Goal: Information Seeking & Learning: Find specific fact

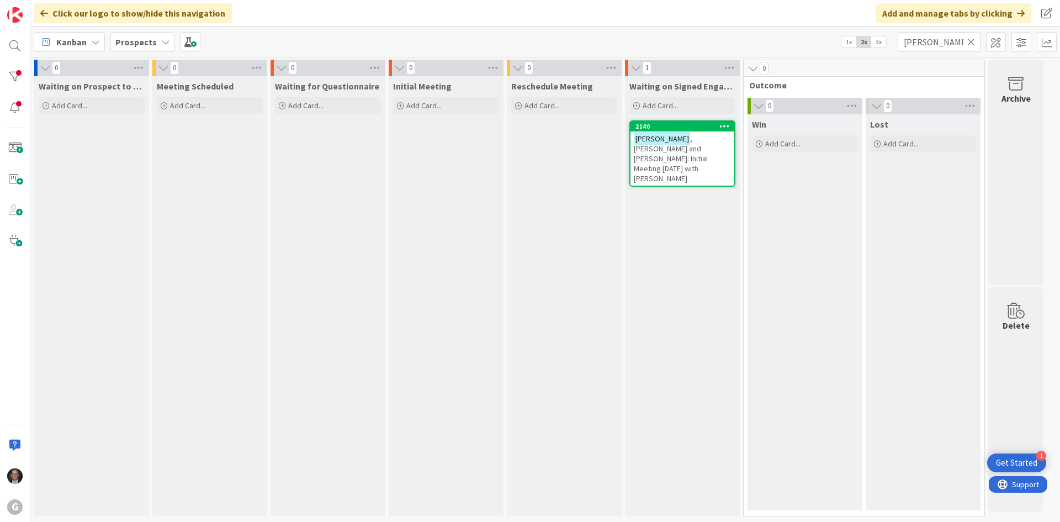
click at [971, 41] on icon at bounding box center [971, 42] width 8 height 10
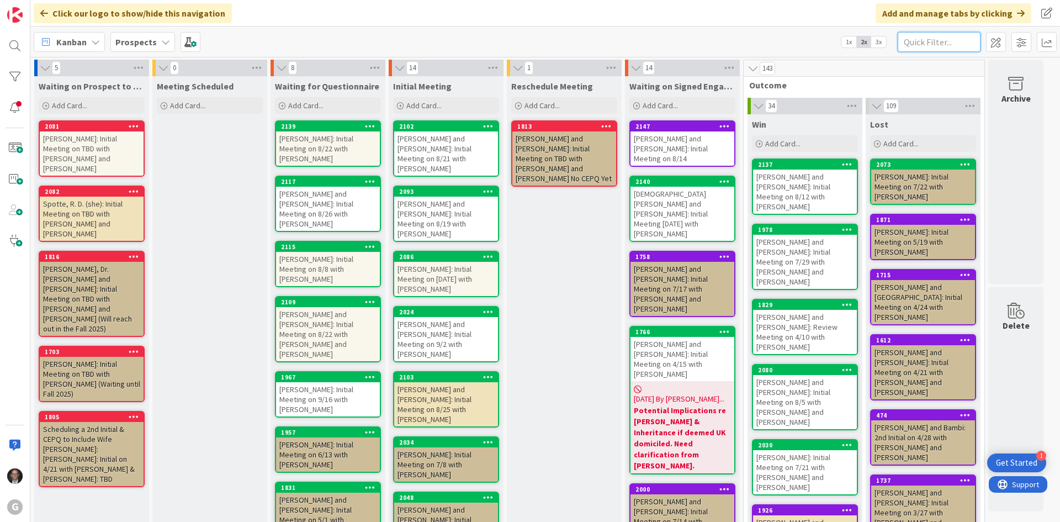
click at [948, 40] on input "text" at bounding box center [939, 42] width 83 height 20
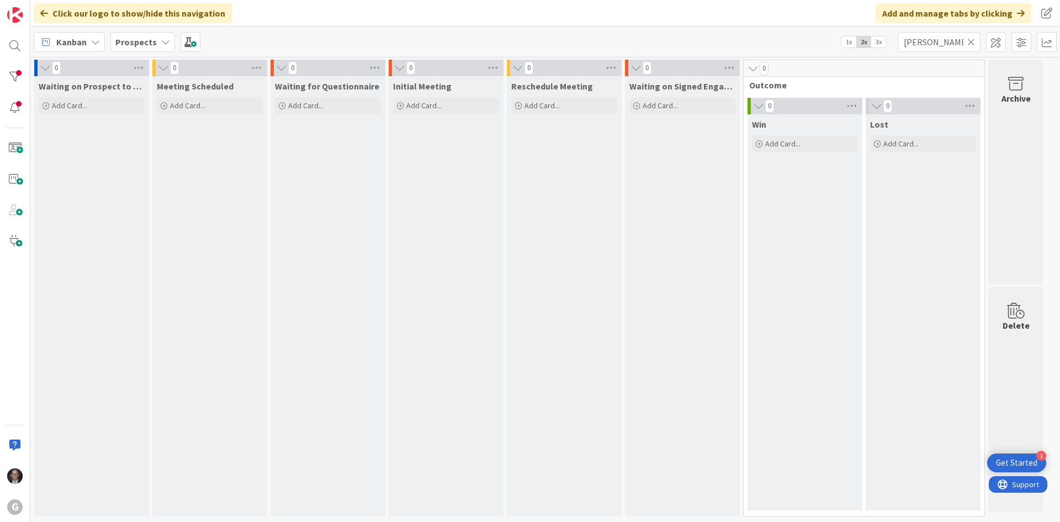
click at [161, 45] on icon at bounding box center [165, 42] width 9 height 9
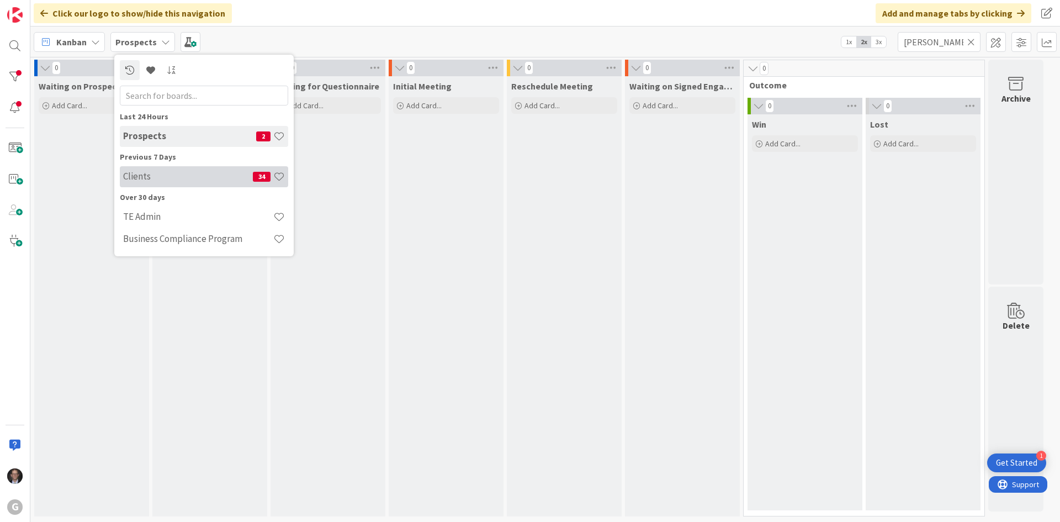
click at [152, 178] on h4 "Clients" at bounding box center [188, 176] width 130 height 11
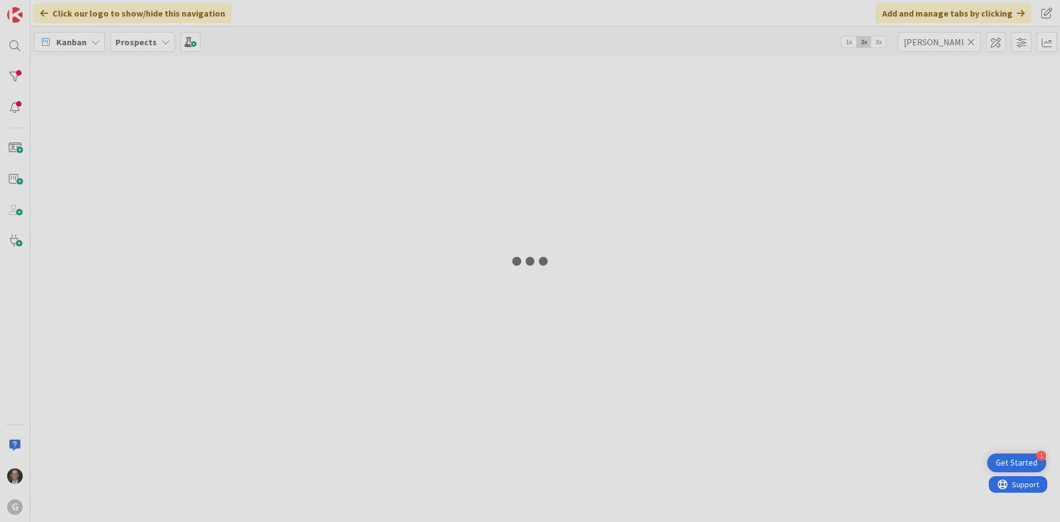
type input "[PERSON_NAME]"
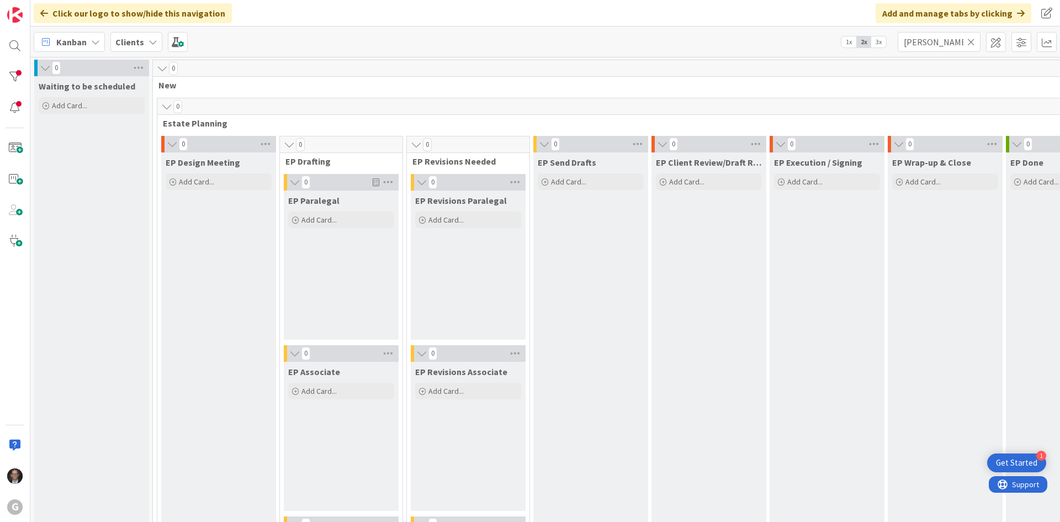
drag, startPoint x: 969, startPoint y: 41, endPoint x: 963, endPoint y: 42, distance: 6.1
click at [969, 41] on icon at bounding box center [971, 42] width 8 height 10
click at [958, 44] on input "text" at bounding box center [939, 42] width 83 height 20
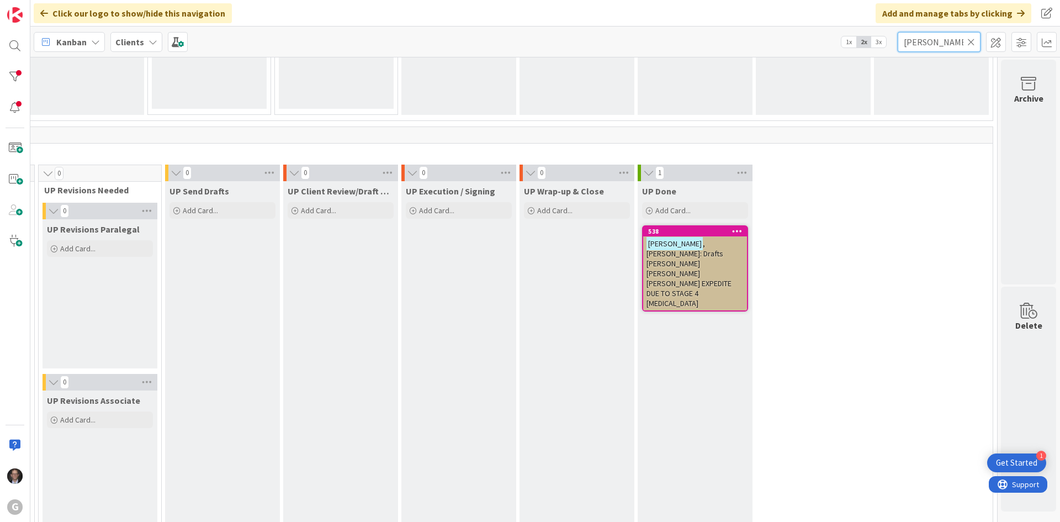
scroll to position [1601, 376]
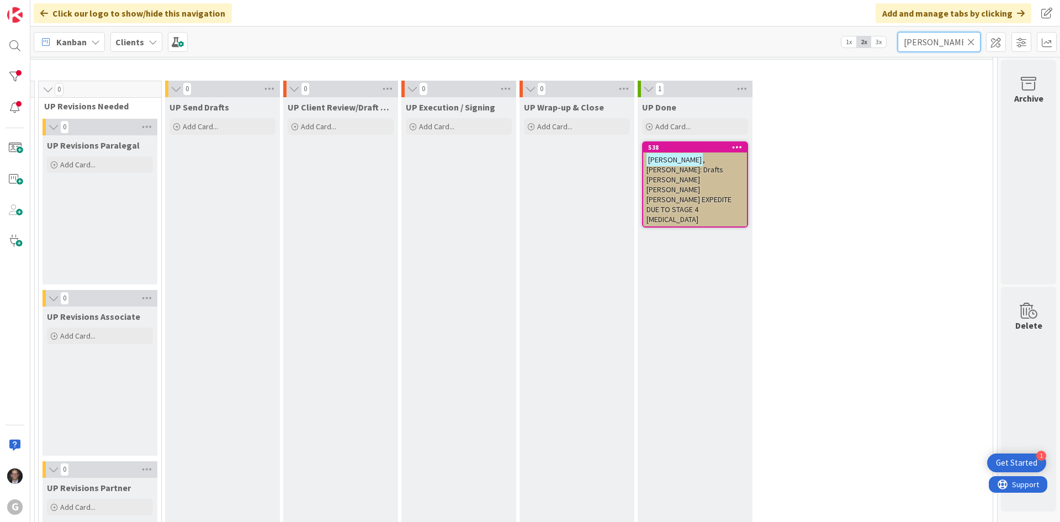
type input "[PERSON_NAME]"
click at [679, 170] on span ", [PERSON_NAME]: Drafts [PERSON_NAME] [PERSON_NAME] [PERSON_NAME] EXPEDITE DUE …" at bounding box center [688, 190] width 85 height 70
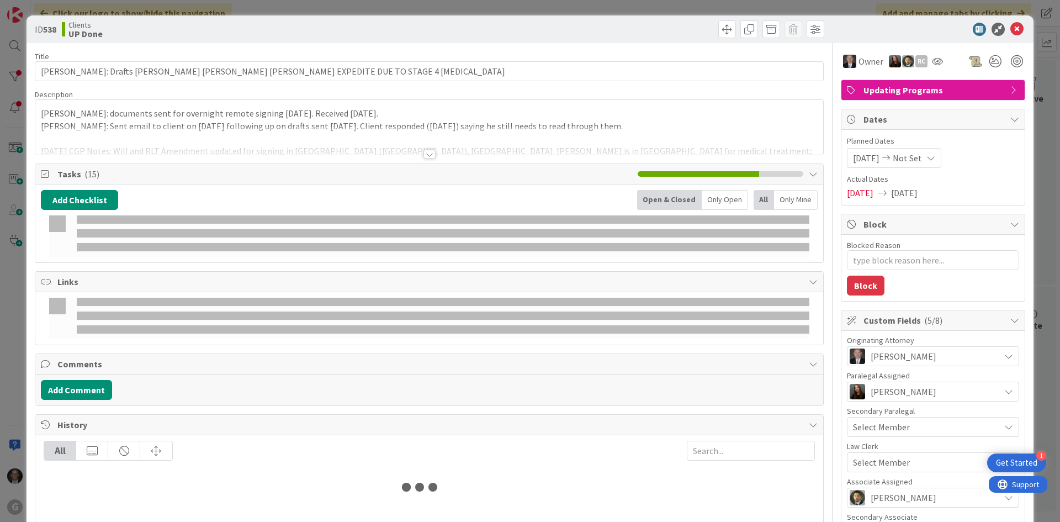
type textarea "x"
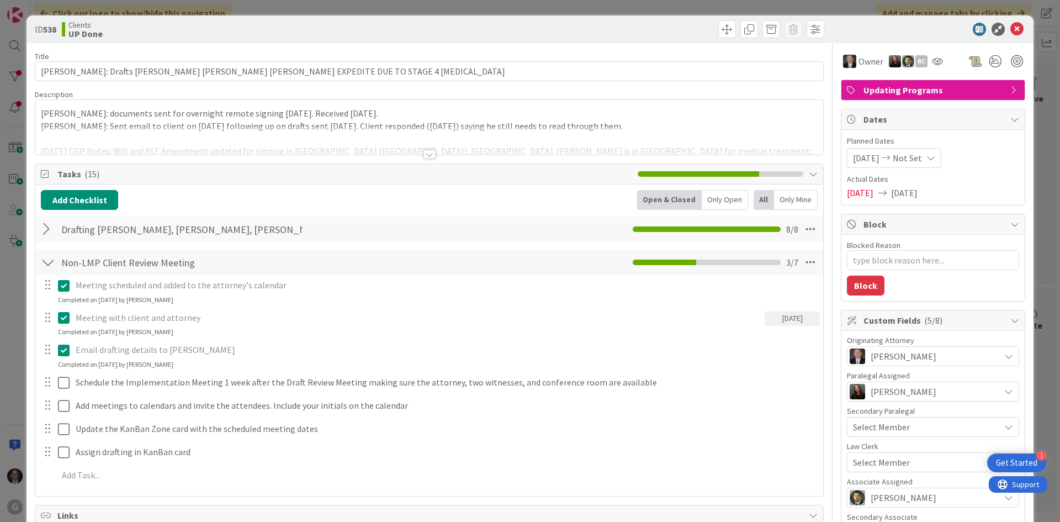
click at [429, 153] on div at bounding box center [429, 154] width 12 height 9
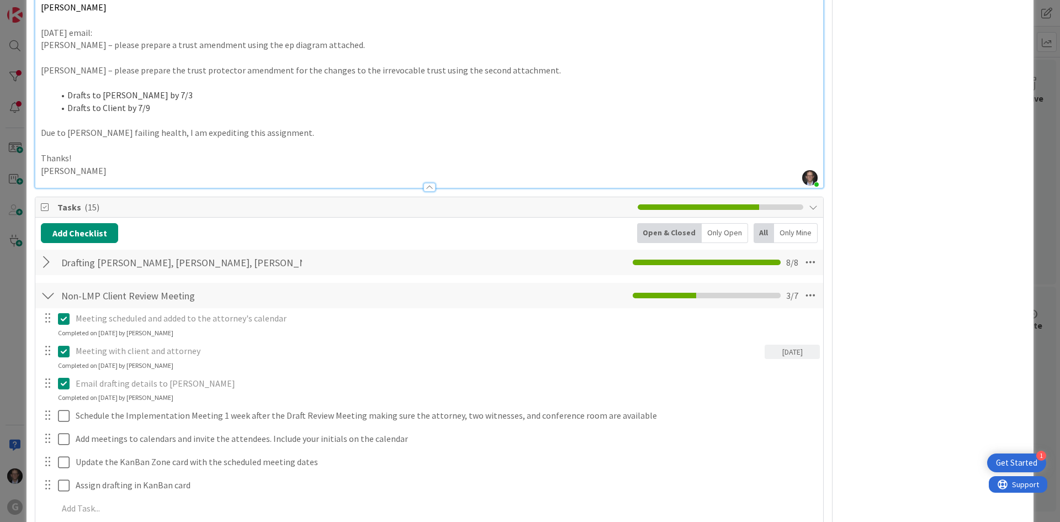
scroll to position [883, 0]
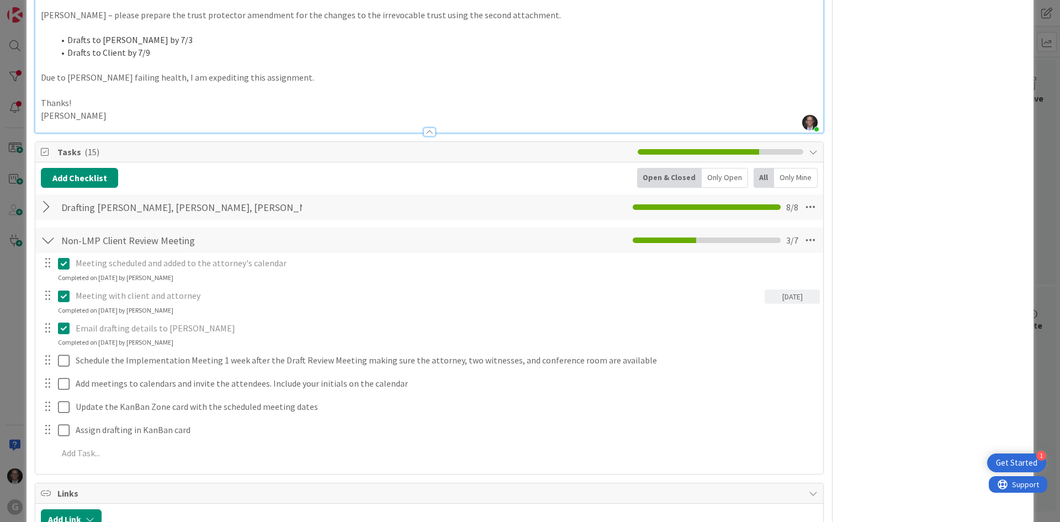
drag, startPoint x: 51, startPoint y: 184, endPoint x: 84, endPoint y: 188, distance: 33.3
click at [51, 197] on div at bounding box center [48, 207] width 14 height 20
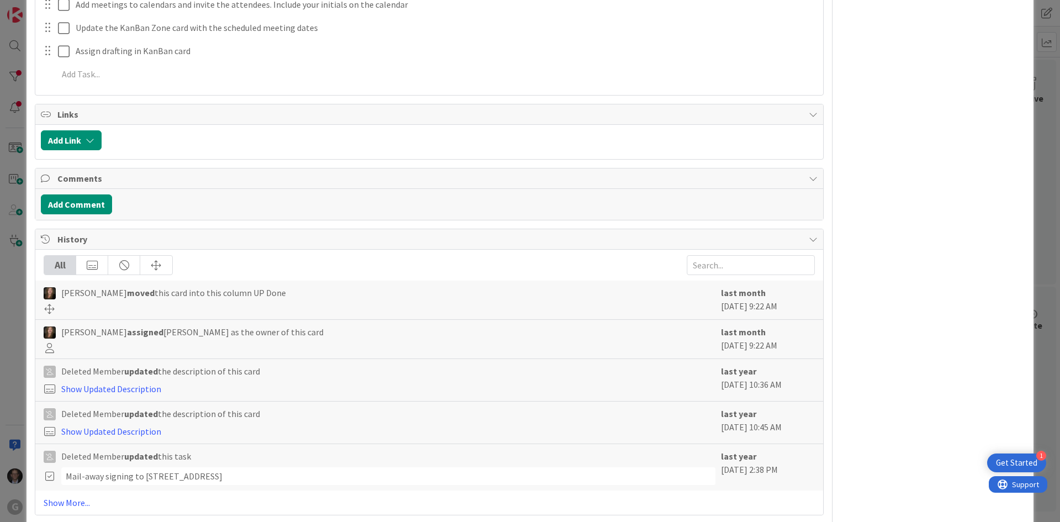
scroll to position [1567, 0]
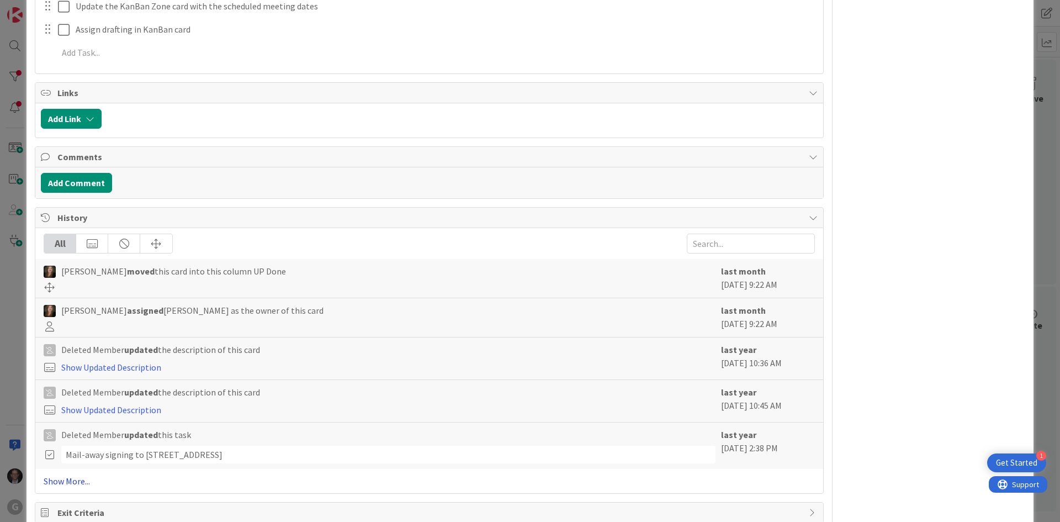
click at [61, 474] on link "Show More..." at bounding box center [429, 480] width 771 height 13
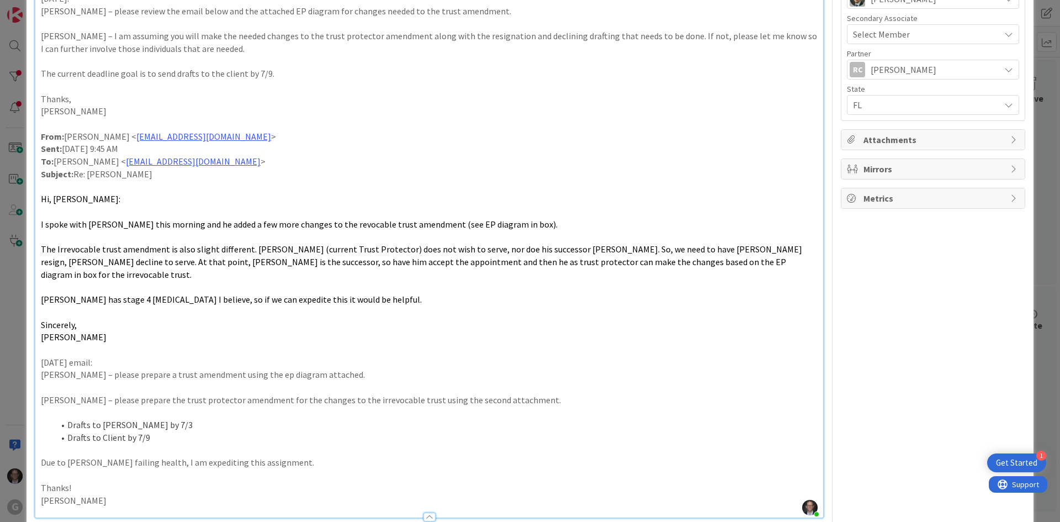
scroll to position [497, 0]
click at [442, 246] on span "The Irrevocable trust amendment is also slight different. [PERSON_NAME] (curren…" at bounding box center [422, 263] width 763 height 36
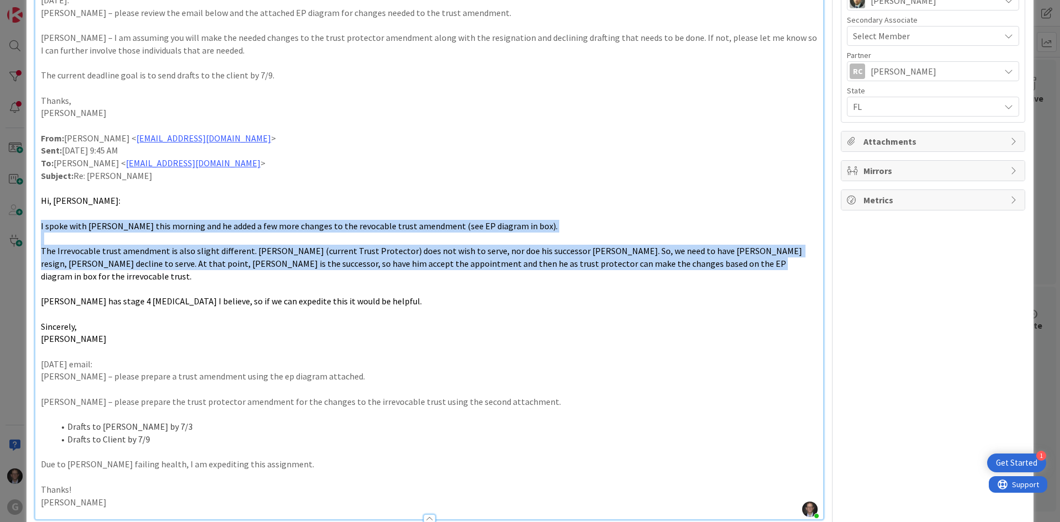
drag, startPoint x: 40, startPoint y: 213, endPoint x: 697, endPoint y: 255, distance: 657.7
click at [697, 255] on div "[PERSON_NAME]: documents sent for overnight remote signing [DATE]. Received [DA…" at bounding box center [429, 73] width 788 height 891
copy div "I spoke with [PERSON_NAME] this morning and he added a few more changes to the …"
click at [178, 251] on span "The Irrevocable trust amendment is also slight different. [PERSON_NAME] (curren…" at bounding box center [422, 263] width 763 height 36
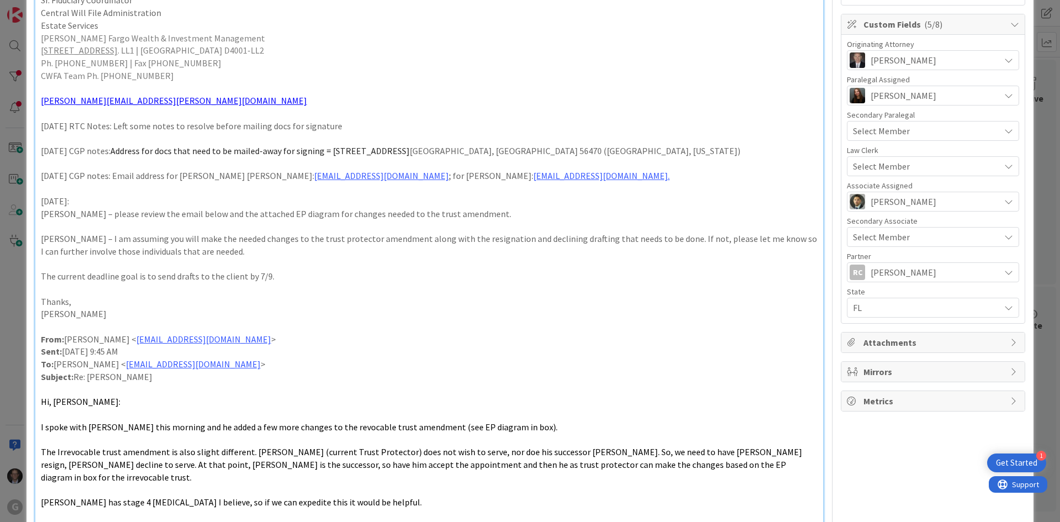
scroll to position [276, 0]
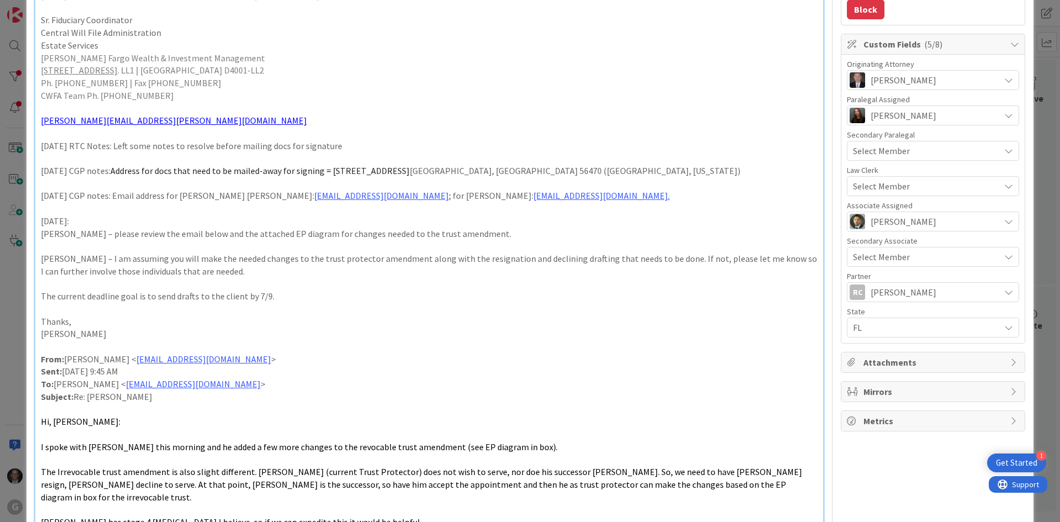
click at [156, 215] on p "[DATE]:" at bounding box center [429, 221] width 777 height 13
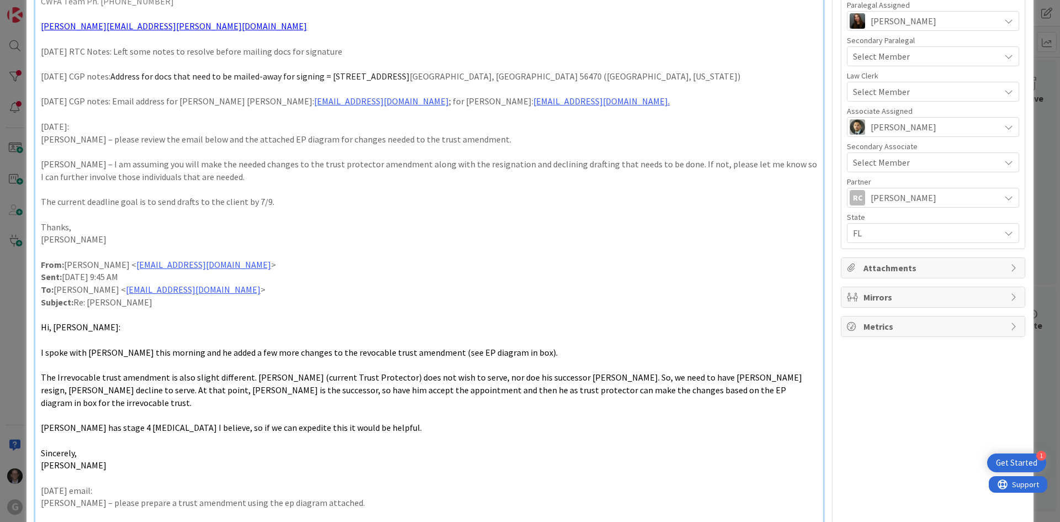
scroll to position [386, 0]
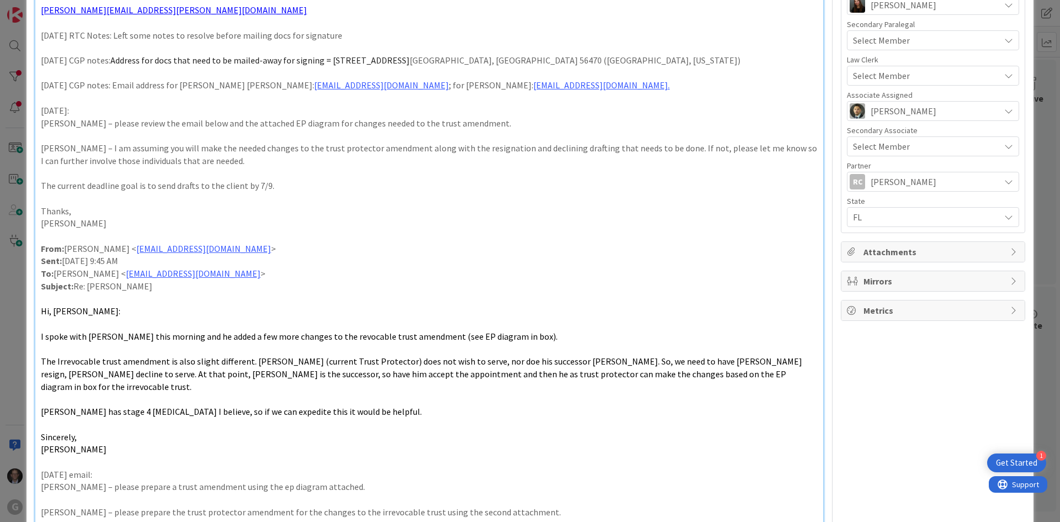
click at [124, 355] on span "The Irrevocable trust amendment is also slight different. [PERSON_NAME] (curren…" at bounding box center [422, 373] width 763 height 36
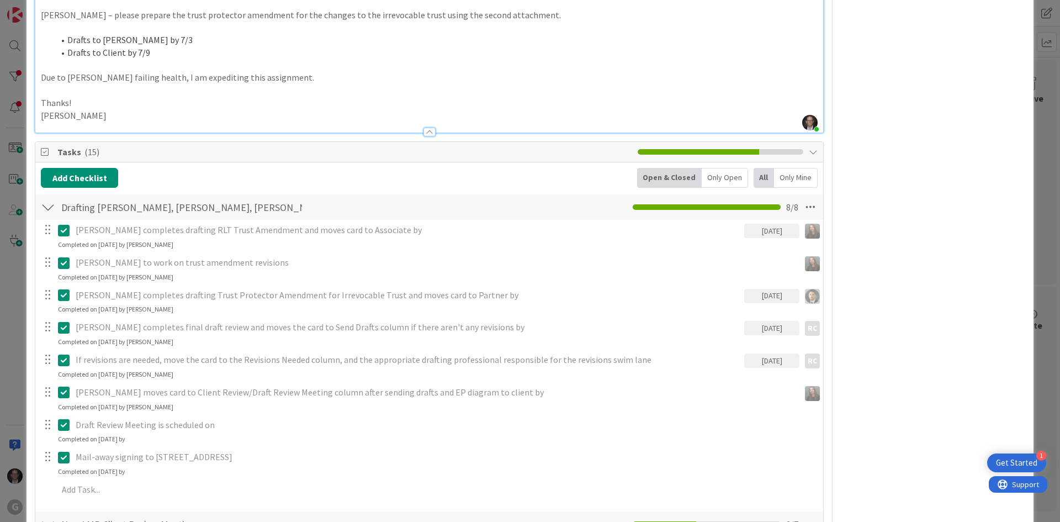
scroll to position [607, 0]
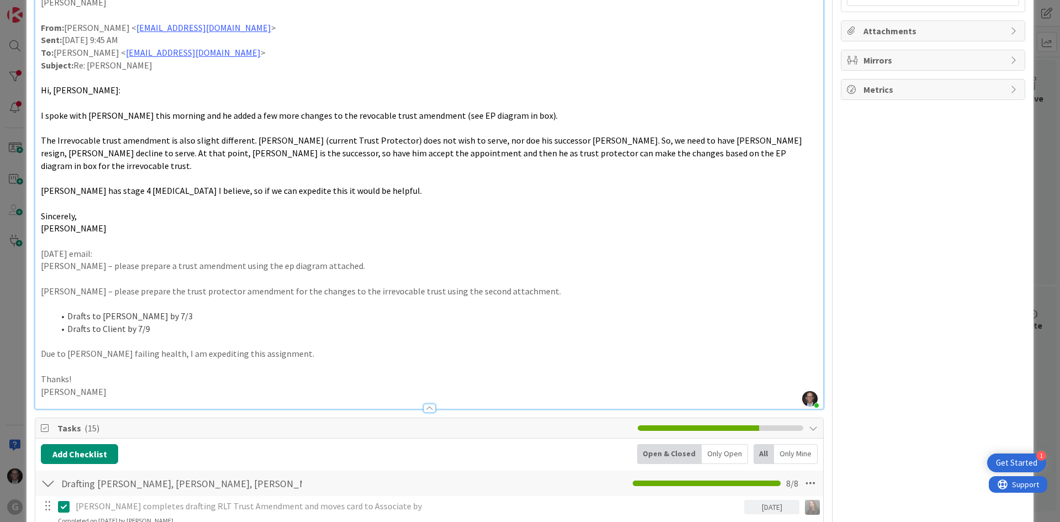
click at [172, 373] on p "Thanks!" at bounding box center [429, 379] width 777 height 13
click at [423, 404] on div at bounding box center [429, 408] width 12 height 9
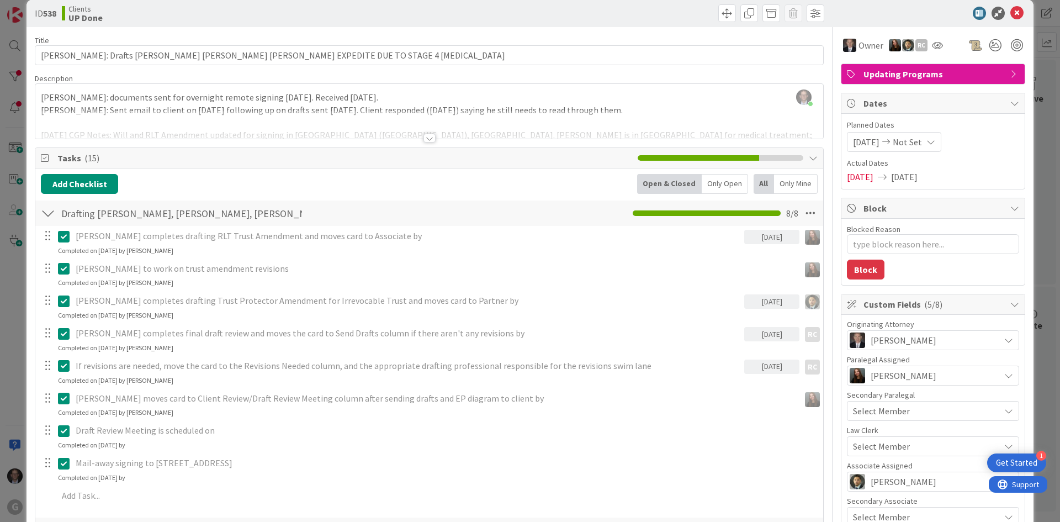
scroll to position [0, 0]
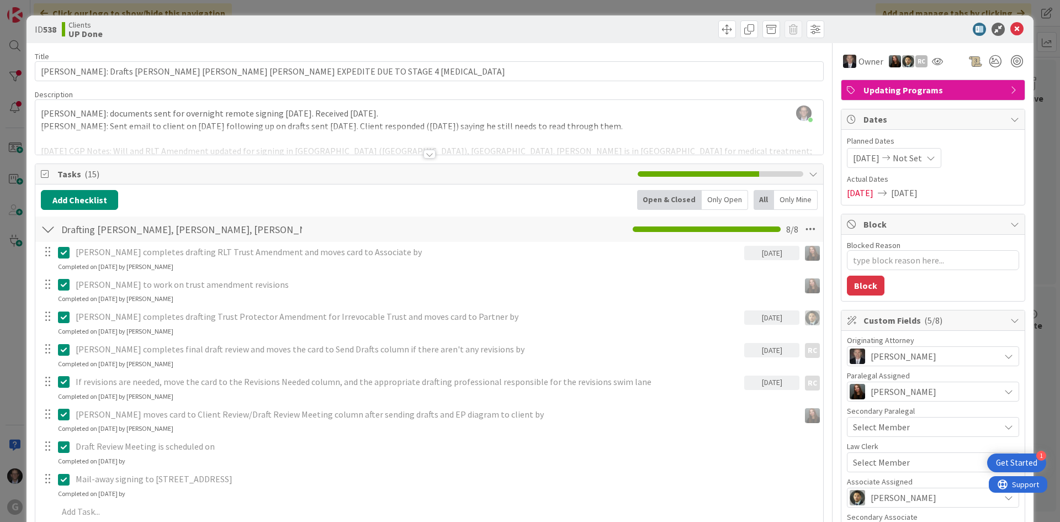
click at [425, 153] on div at bounding box center [429, 154] width 12 height 9
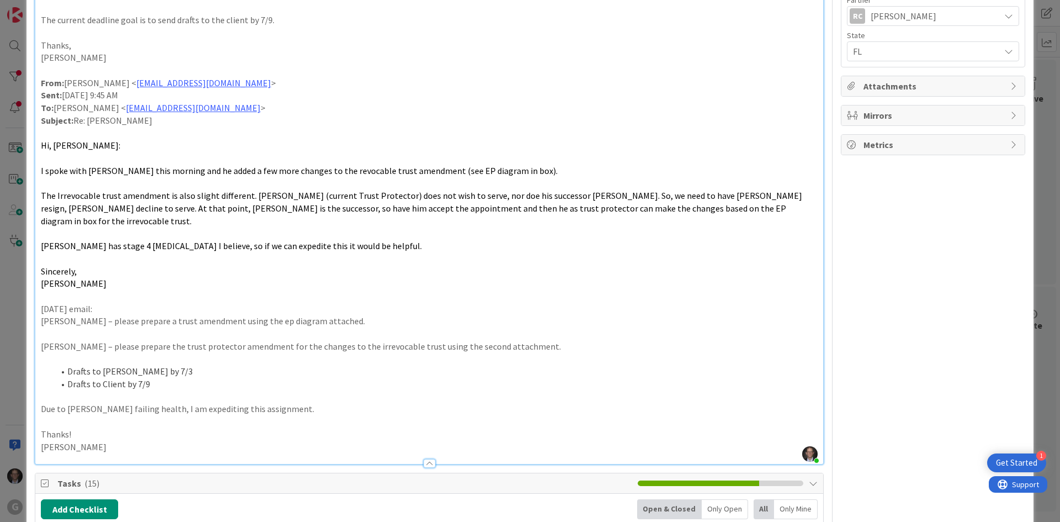
scroll to position [497, 0]
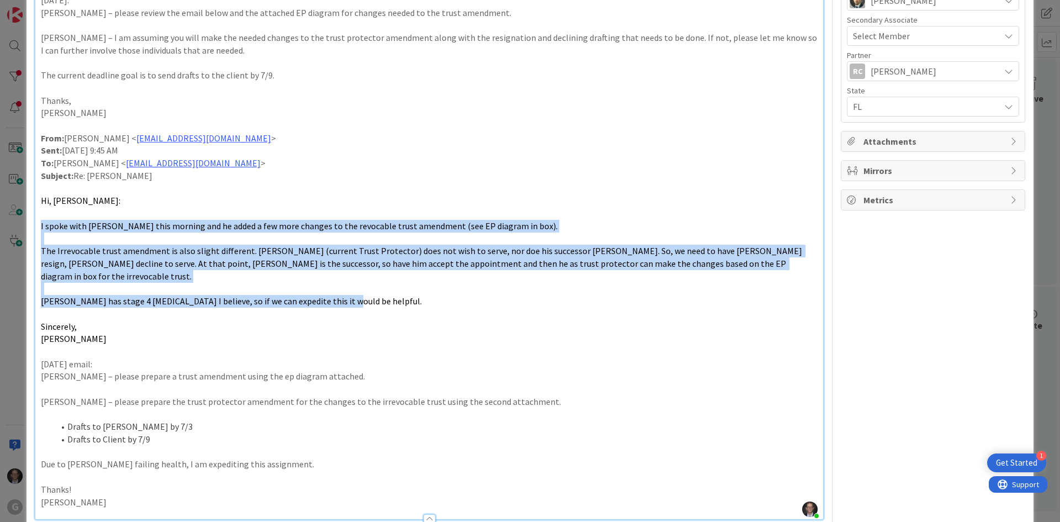
drag, startPoint x: 38, startPoint y: 213, endPoint x: 341, endPoint y: 275, distance: 309.4
click at [341, 275] on div "[PERSON_NAME]: documents sent for overnight remote signing [DATE]. Received [DA…" at bounding box center [429, 73] width 788 height 891
copy div "I spoke with [PERSON_NAME] this morning and he added a few more changes to the …"
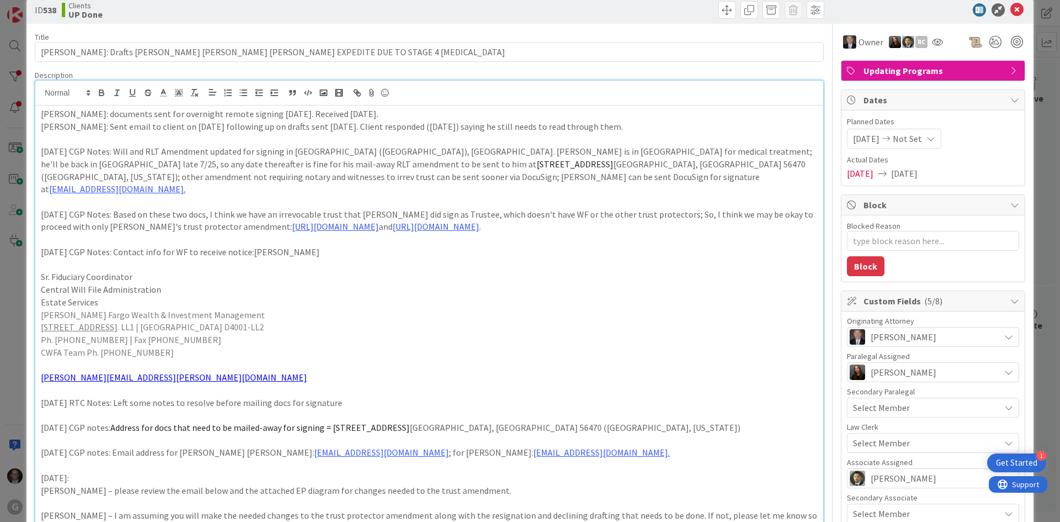
scroll to position [0, 0]
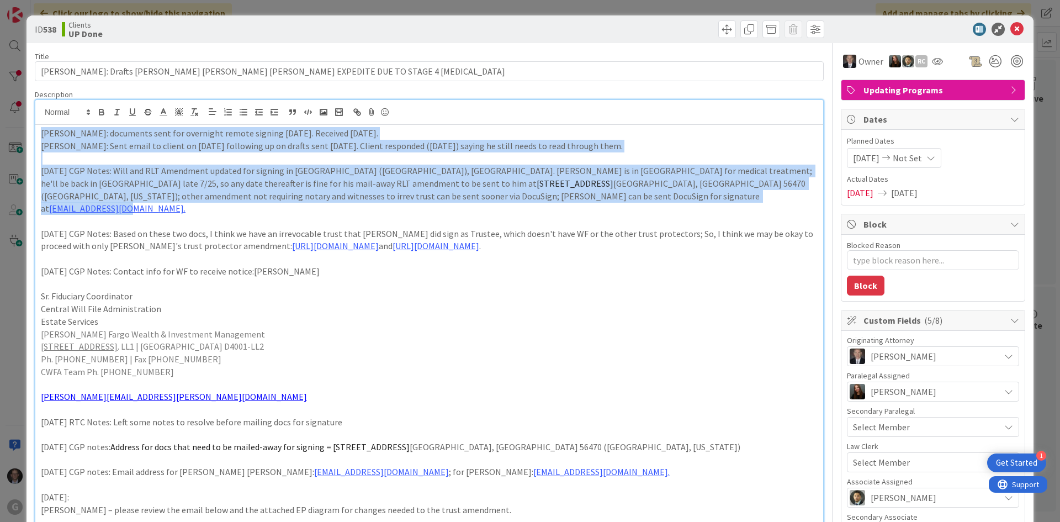
drag, startPoint x: 41, startPoint y: 135, endPoint x: 433, endPoint y: 197, distance: 396.2
copy div "[PERSON_NAME]: documents sent for overnight remote signing [DATE]. Received [DA…"
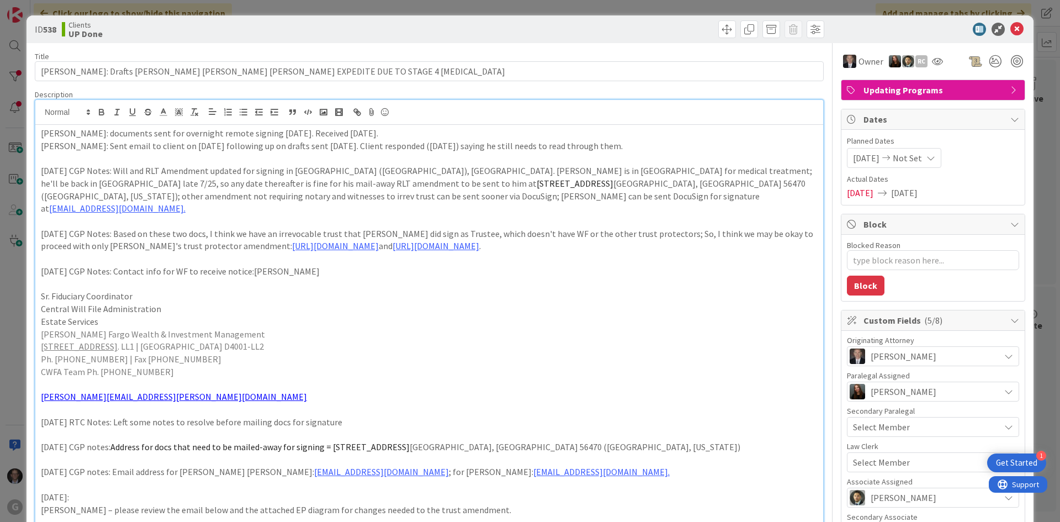
click at [132, 278] on p at bounding box center [429, 284] width 777 height 13
click at [115, 227] on p "[DATE] CGP Notes: Based on these two docs, I think we have an irrevocable trust…" at bounding box center [429, 239] width 777 height 25
click at [84, 193] on p "[DATE] CGP Notes: Will and RLT Amendment updated for signing in [GEOGRAPHIC_DAT…" at bounding box center [429, 189] width 777 height 50
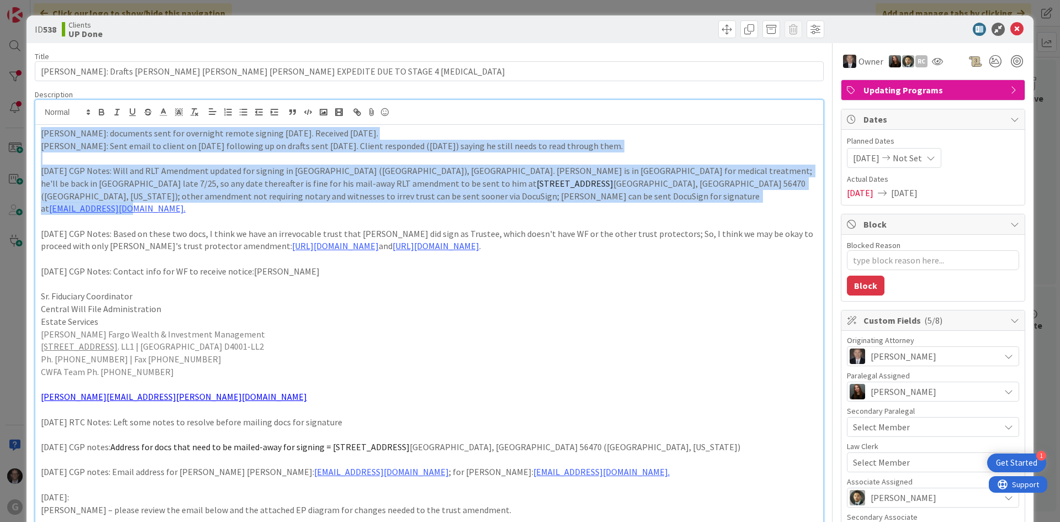
drag, startPoint x: 43, startPoint y: 134, endPoint x: 425, endPoint y: 200, distance: 388.2
copy div "[PERSON_NAME]: documents sent for overnight remote signing [DATE]. Received [DA…"
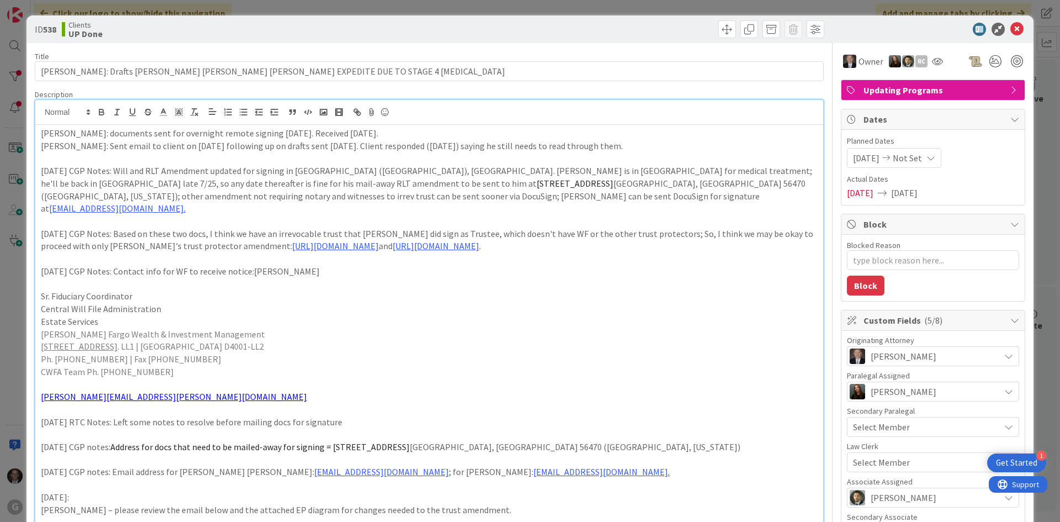
click at [423, 290] on p "Sr. Fiduciary Coordinator" at bounding box center [429, 296] width 777 height 13
click at [99, 227] on p "[DATE] CGP Notes: Based on these two docs, I think we have an irrevocable trust…" at bounding box center [429, 239] width 777 height 25
click at [1010, 29] on icon at bounding box center [1016, 29] width 13 height 13
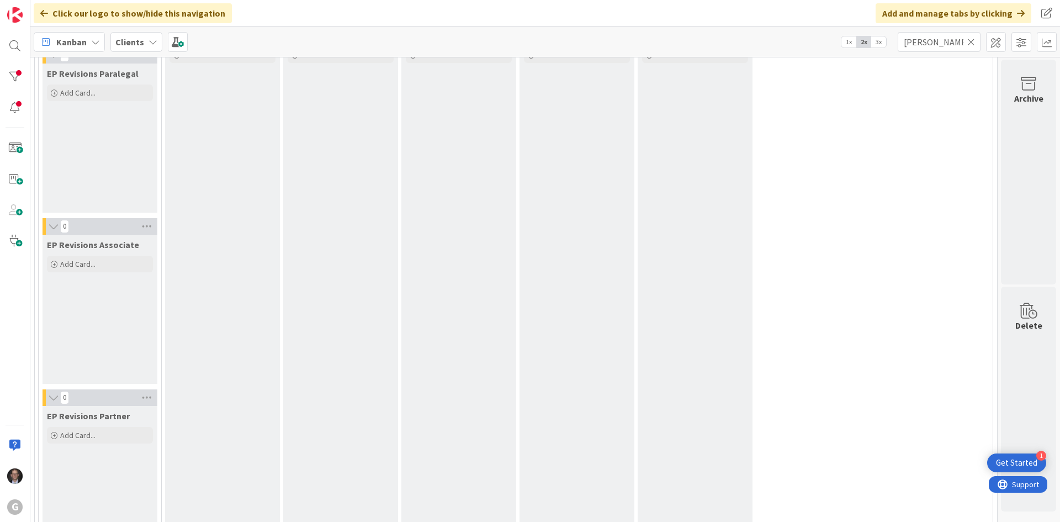
scroll to position [0, 376]
